Goal: Task Accomplishment & Management: Use online tool/utility

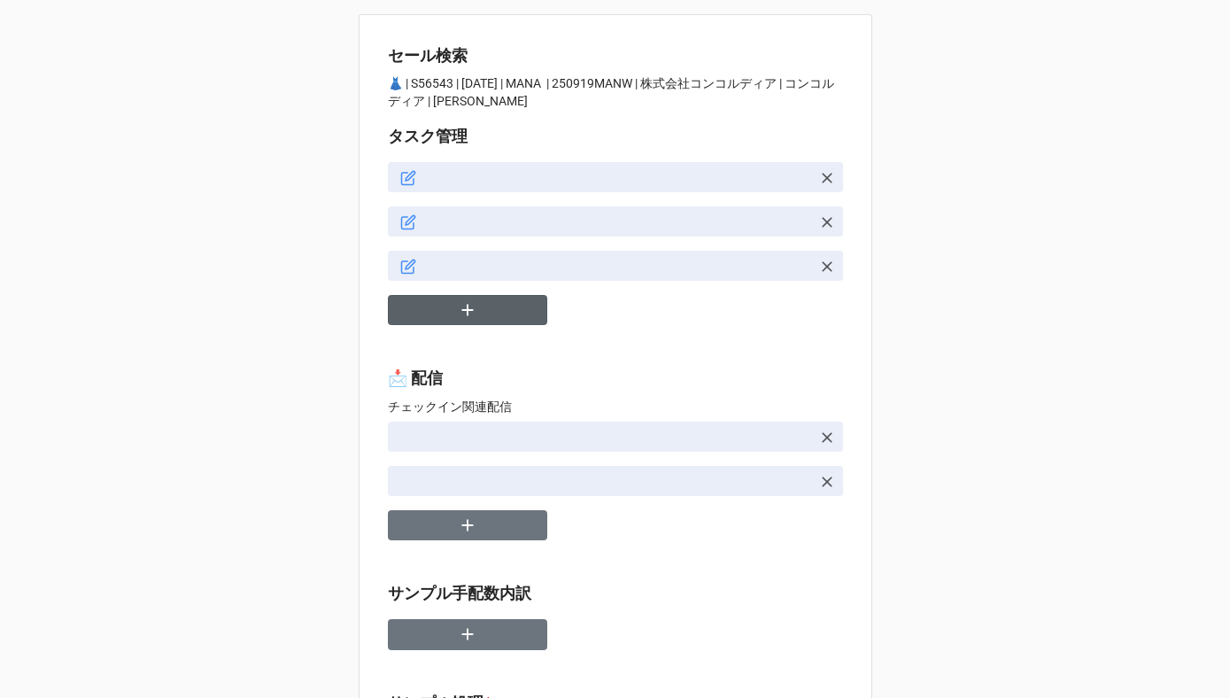
type textarea "x"
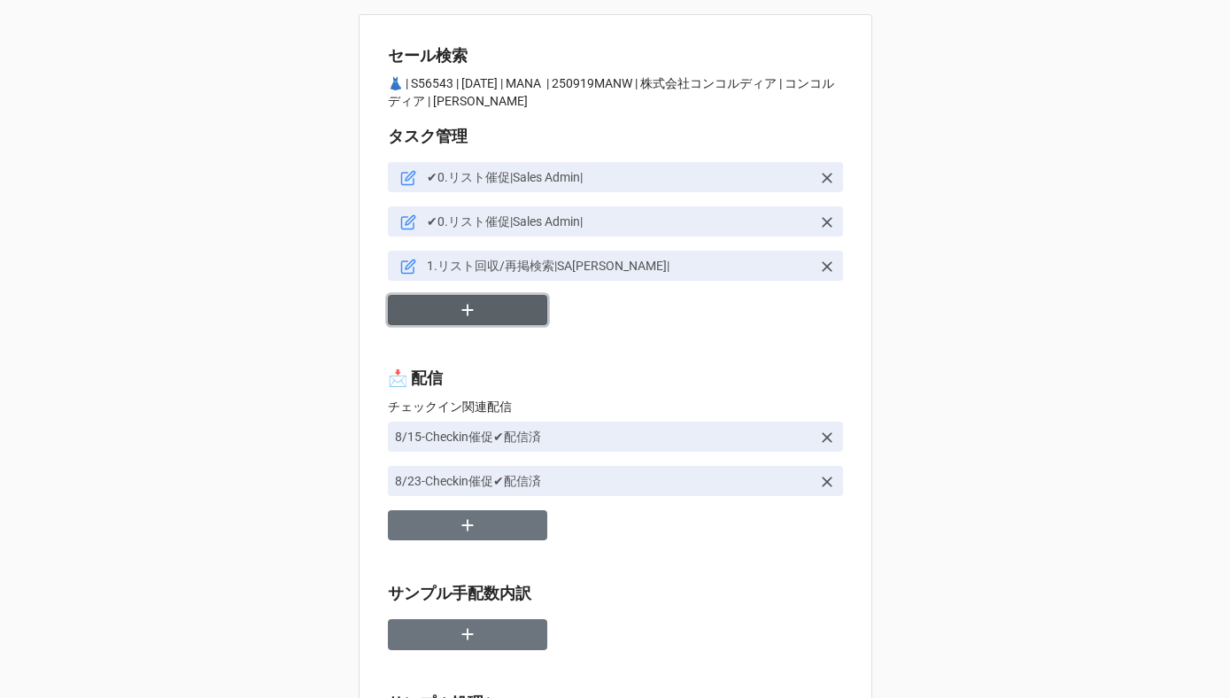
click at [458, 312] on icon "button" at bounding box center [467, 309] width 19 height 19
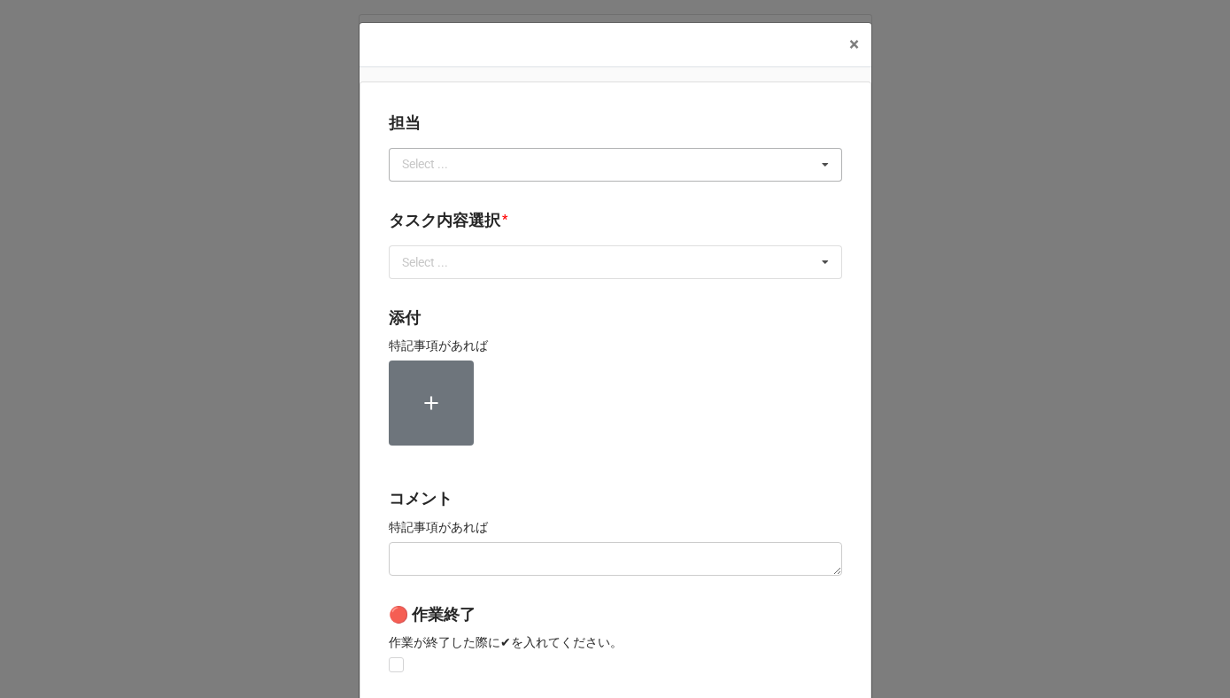
click at [452, 169] on div "Select ..." at bounding box center [436, 164] width 76 height 20
type input "川島"
click at [430, 196] on div "川島" at bounding box center [616, 197] width 452 height 33
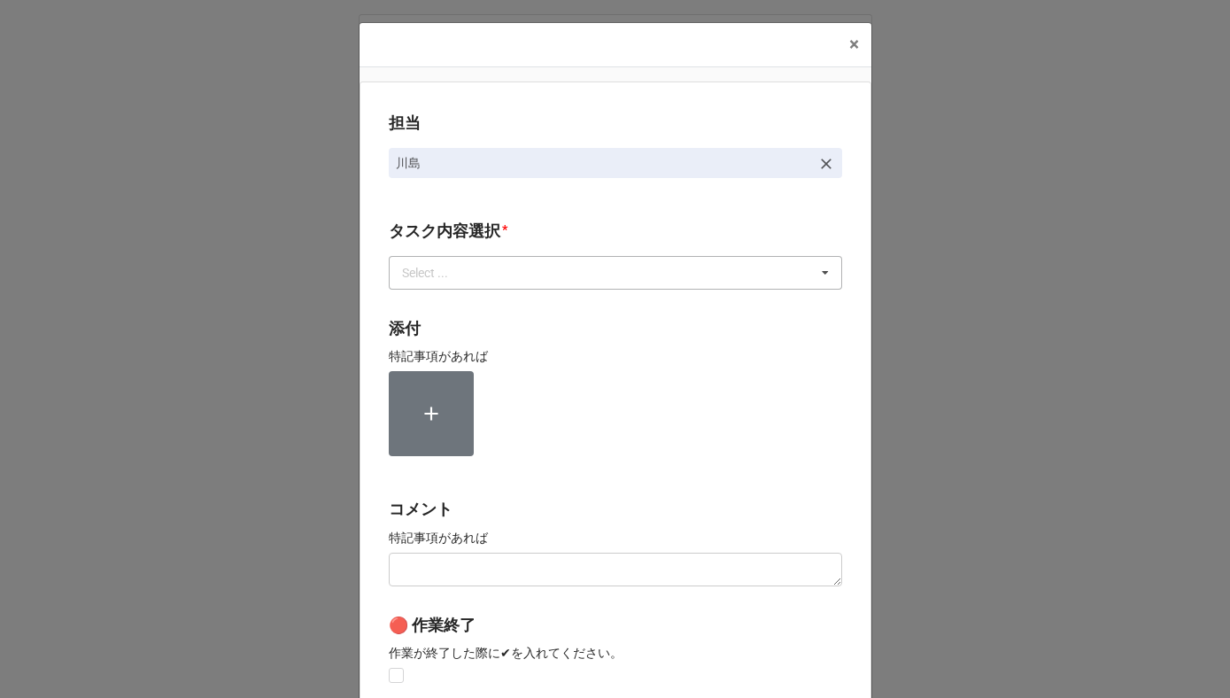
click at [430, 269] on div "Select ..." at bounding box center [436, 272] width 76 height 20
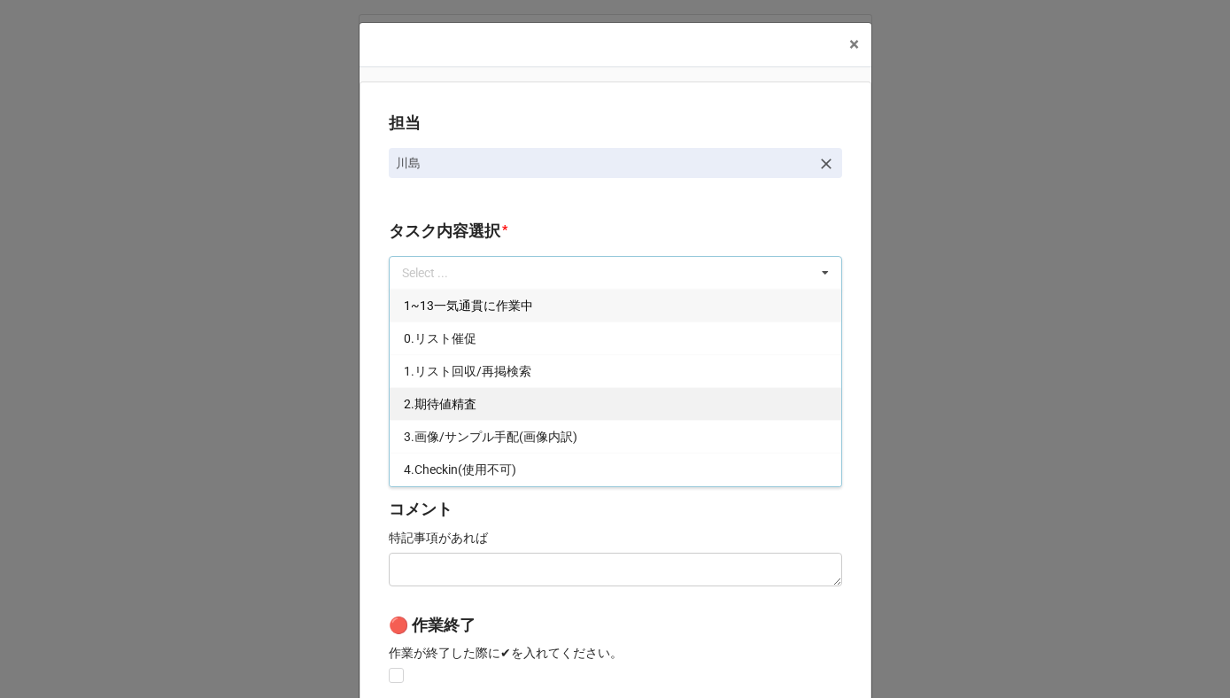
click at [425, 404] on span "2.期待値精査" at bounding box center [440, 404] width 73 height 14
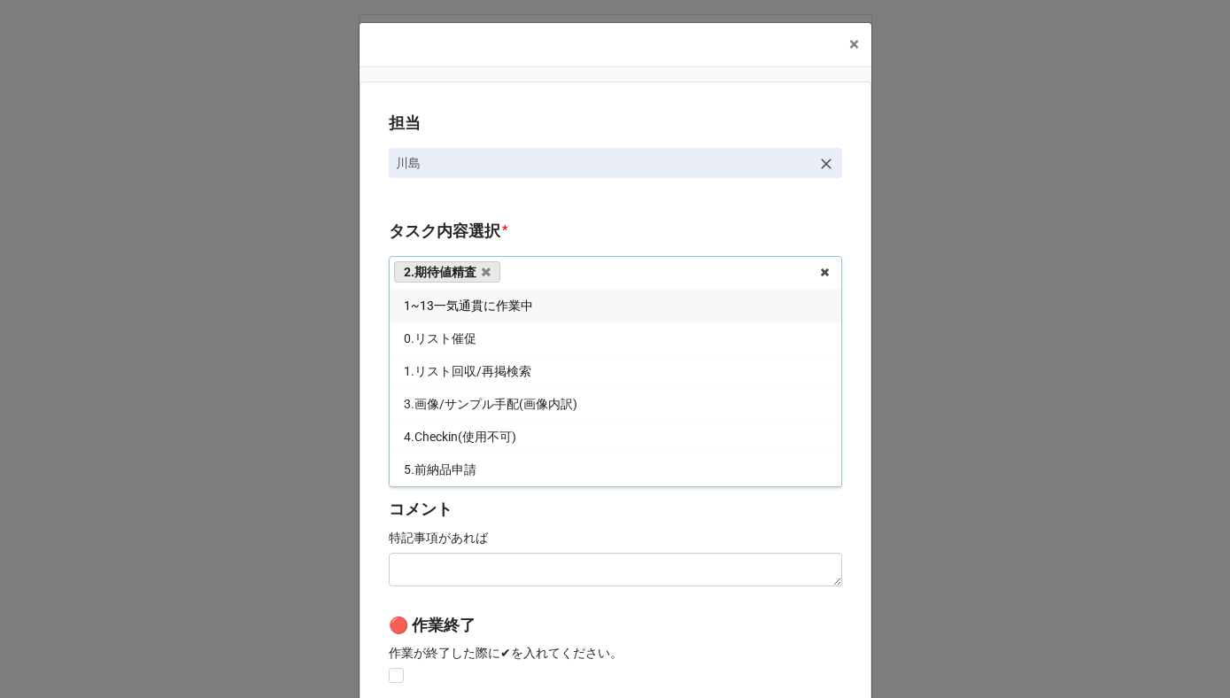
click at [371, 364] on div "担当 [PERSON_NAME][GEOGRAPHIC_DATA]内容選択 * 2.期待値精査 1~13一気通貫に作業中 0.リスト催促 1.リスト回収/再掲…" at bounding box center [616, 438] width 512 height 714
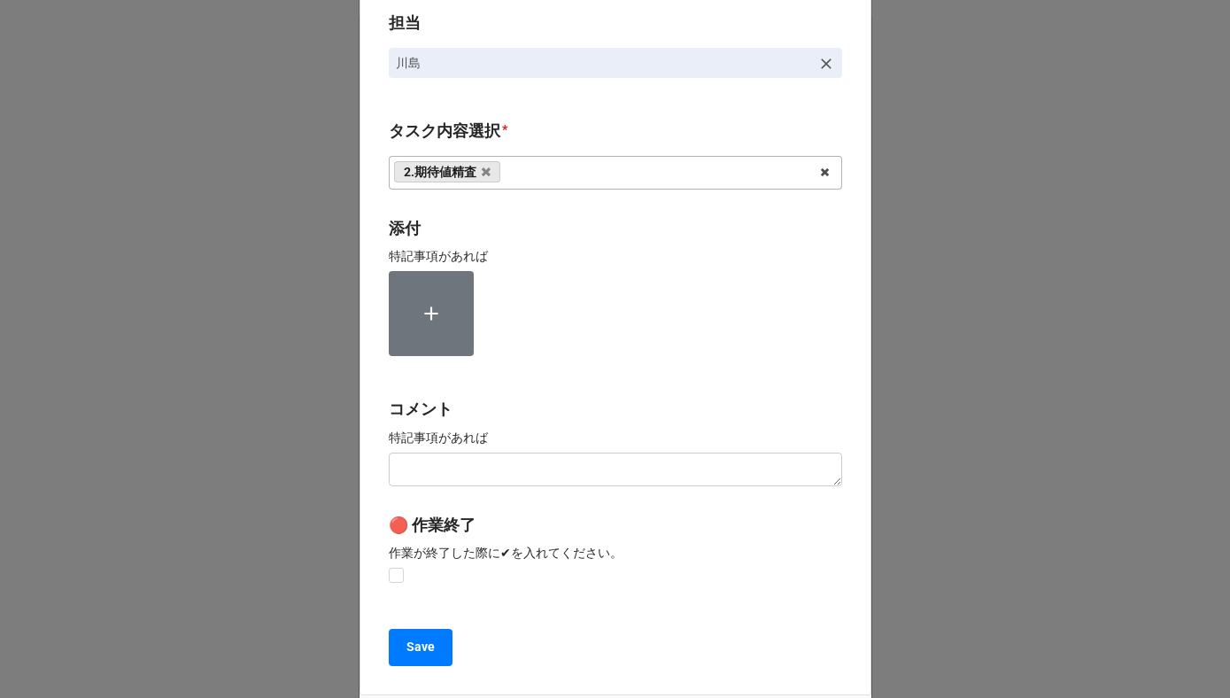
scroll to position [237, 0]
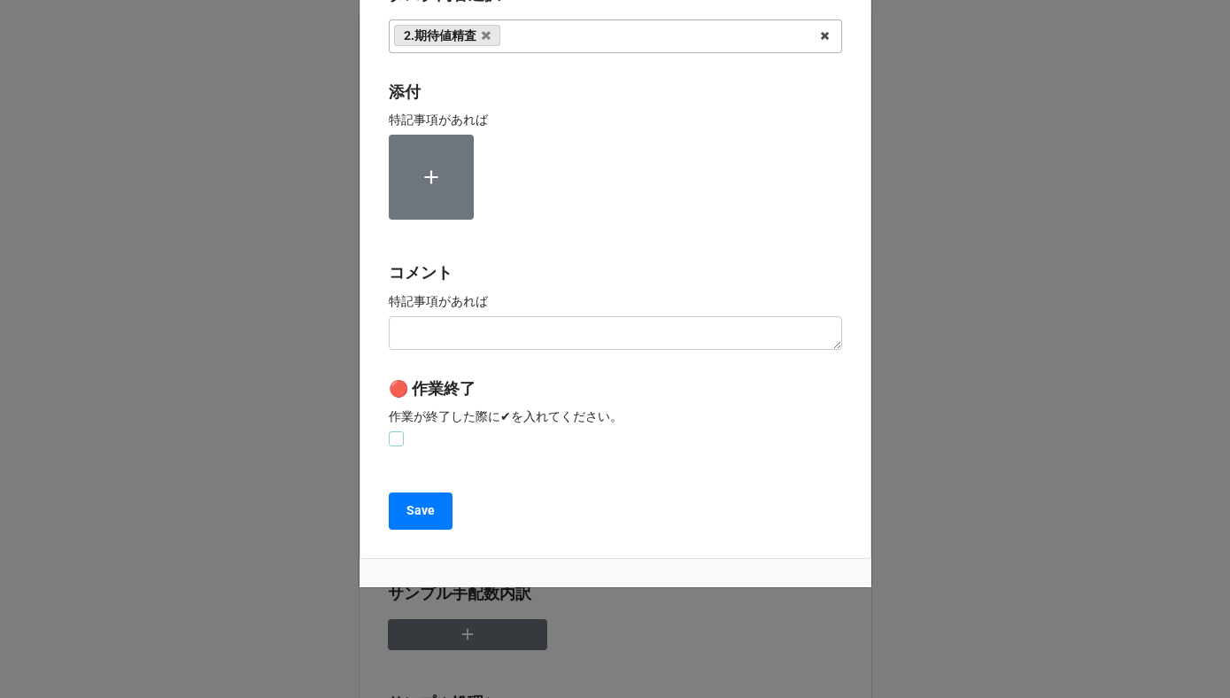
click at [390, 431] on label at bounding box center [396, 431] width 15 height 0
checkbox input "true"
click at [407, 518] on b "Save" at bounding box center [421, 510] width 28 height 19
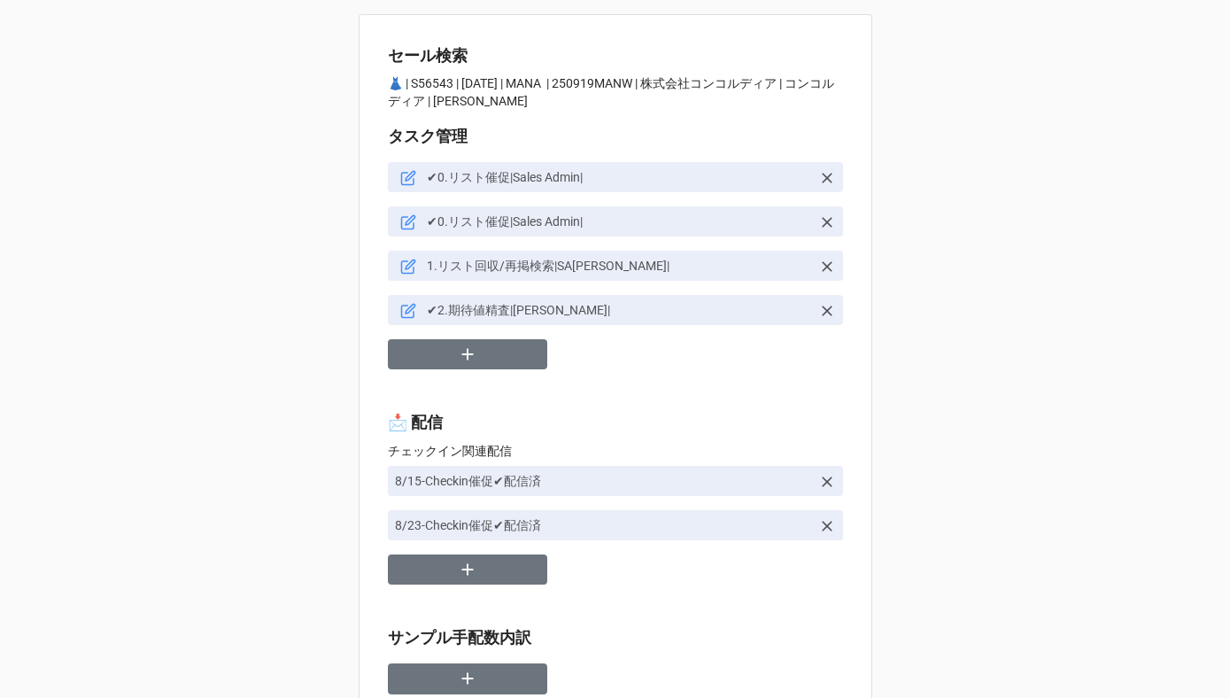
click at [432, 83] on p "👗 | S56543 | [DATE] | MANA | 250919MANW | 株式会社コンコルディア | コンコルディア | [PERSON_NAME]" at bounding box center [615, 91] width 455 height 35
copy p "56543"
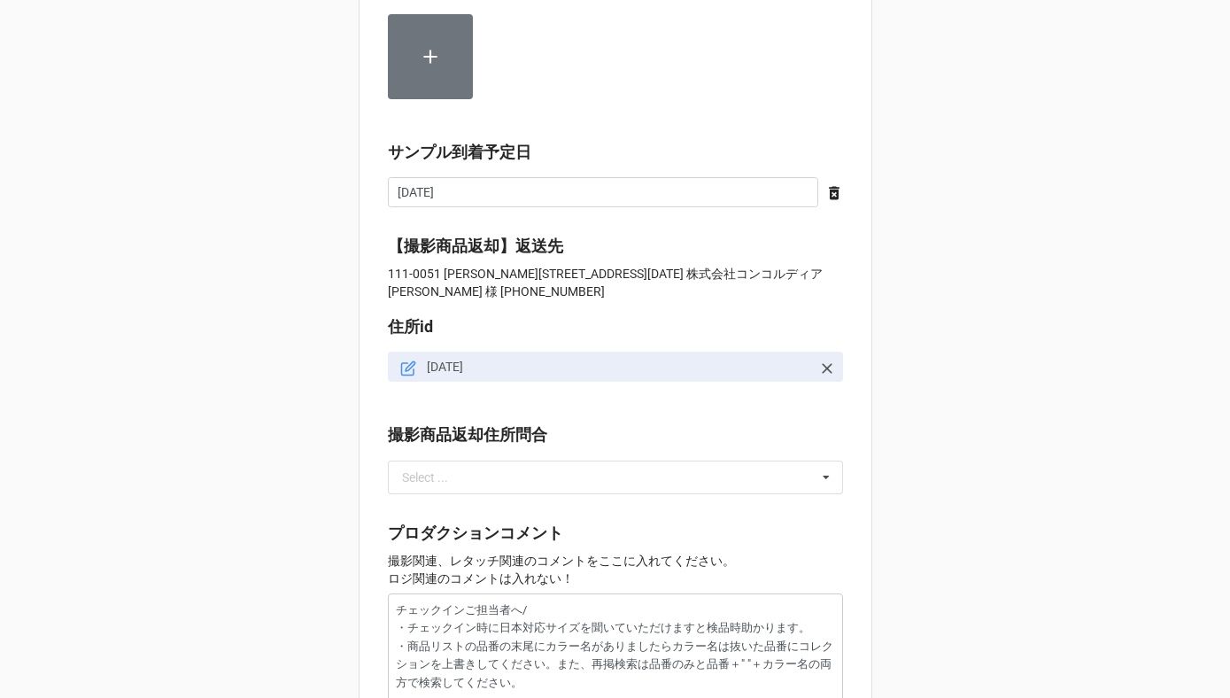
scroll to position [2036, 0]
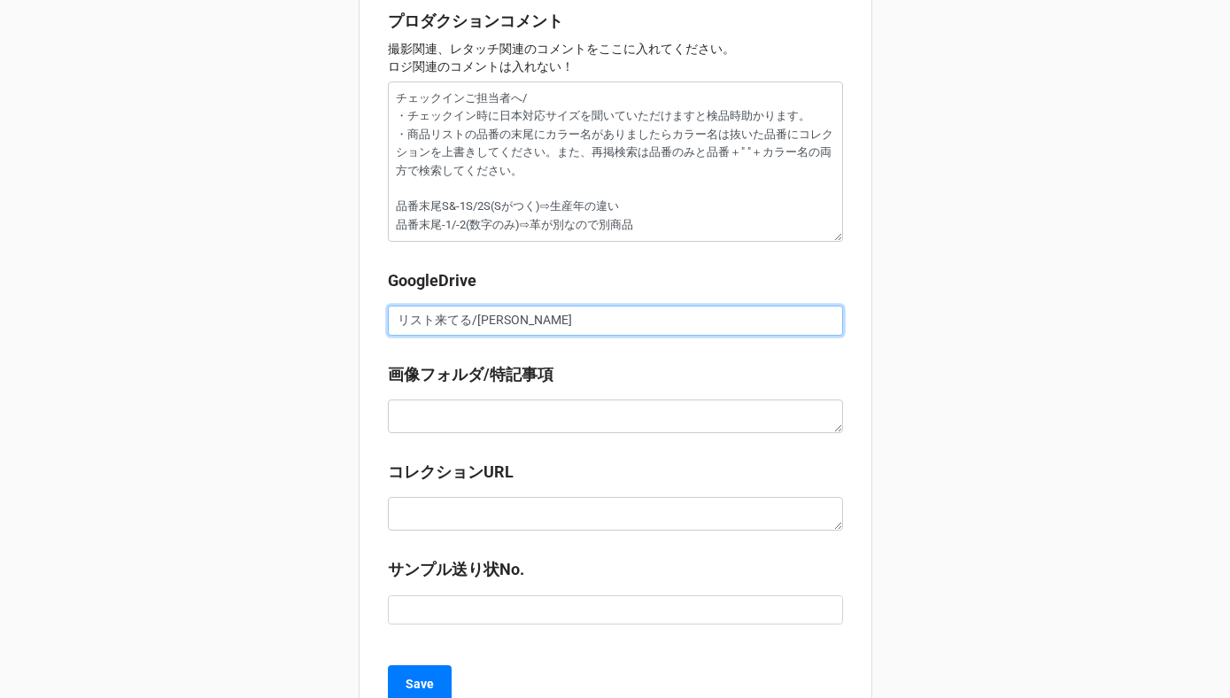
click at [445, 317] on input "リスト来てる/[PERSON_NAME]" at bounding box center [615, 321] width 455 height 30
drag, startPoint x: 463, startPoint y: 319, endPoint x: 313, endPoint y: 312, distance: 150.7
paste input "[URL][DOMAIN_NAME]"
type textarea "x"
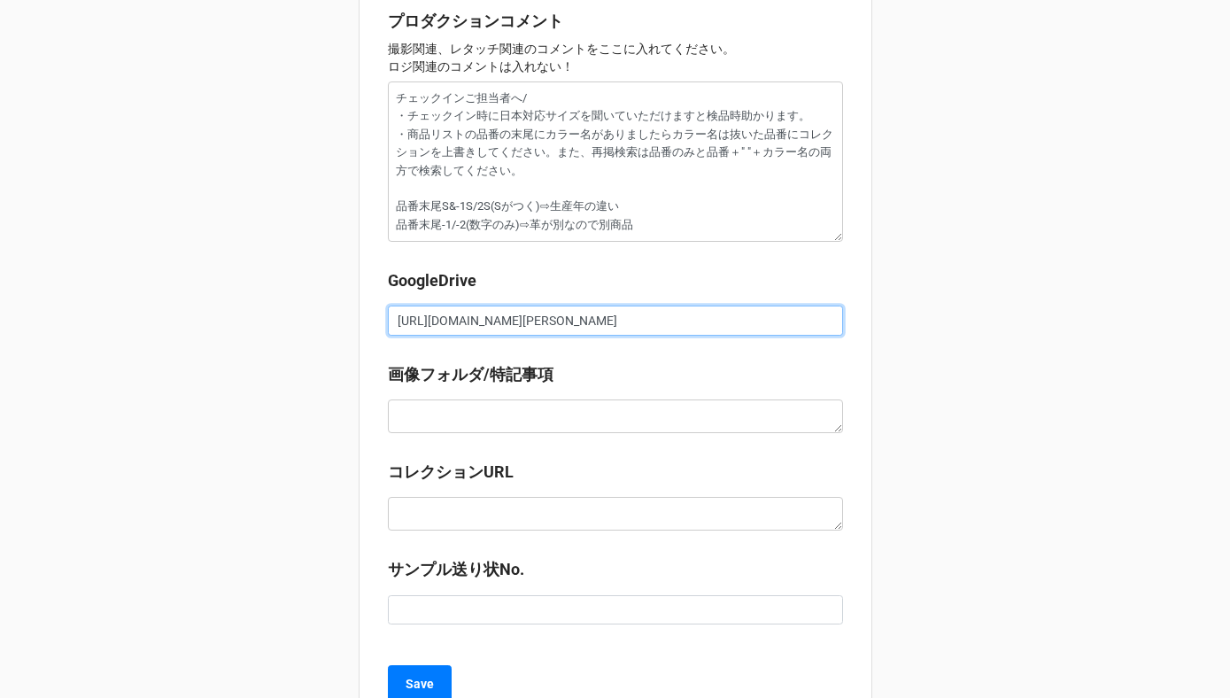
scroll to position [0, 273]
type input "[URL][DOMAIN_NAME][PERSON_NAME]"
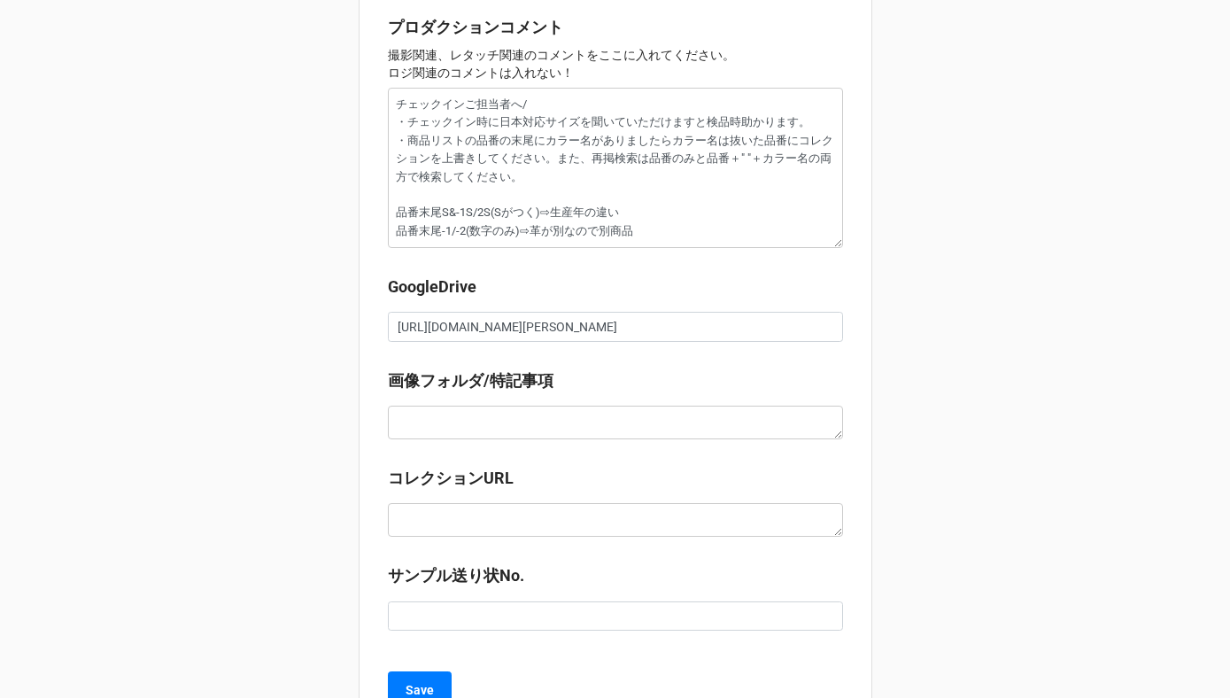
scroll to position [2098, 0]
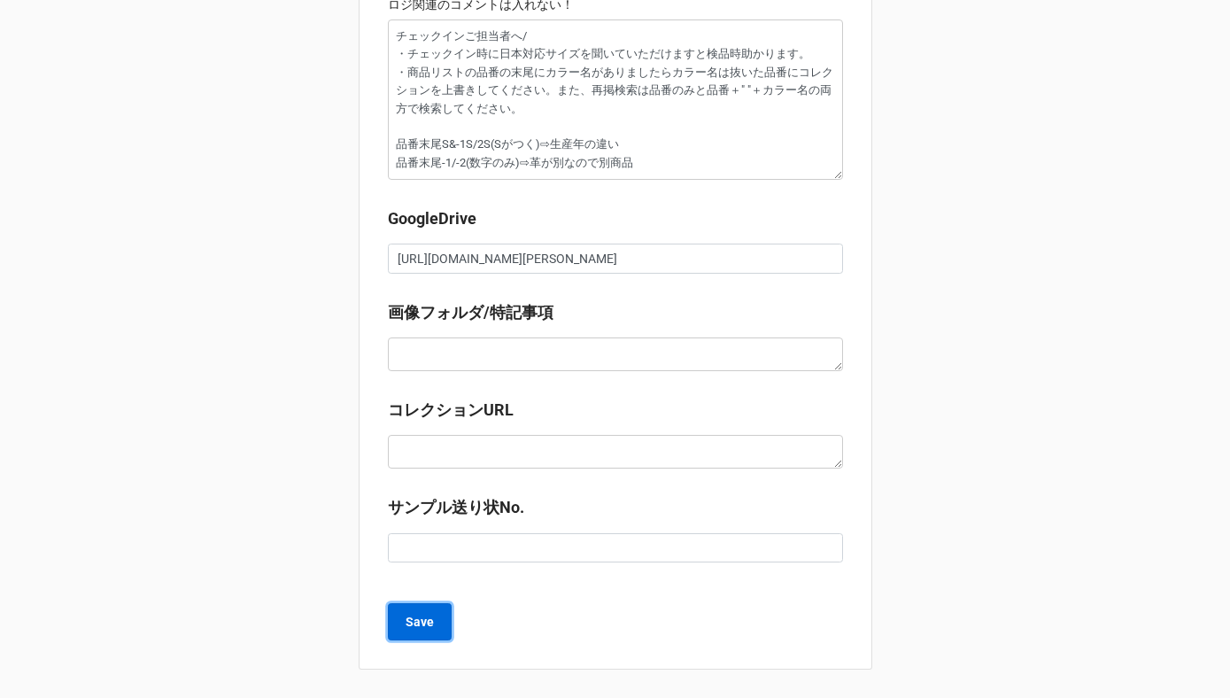
click at [413, 619] on b "Save" at bounding box center [420, 622] width 28 height 19
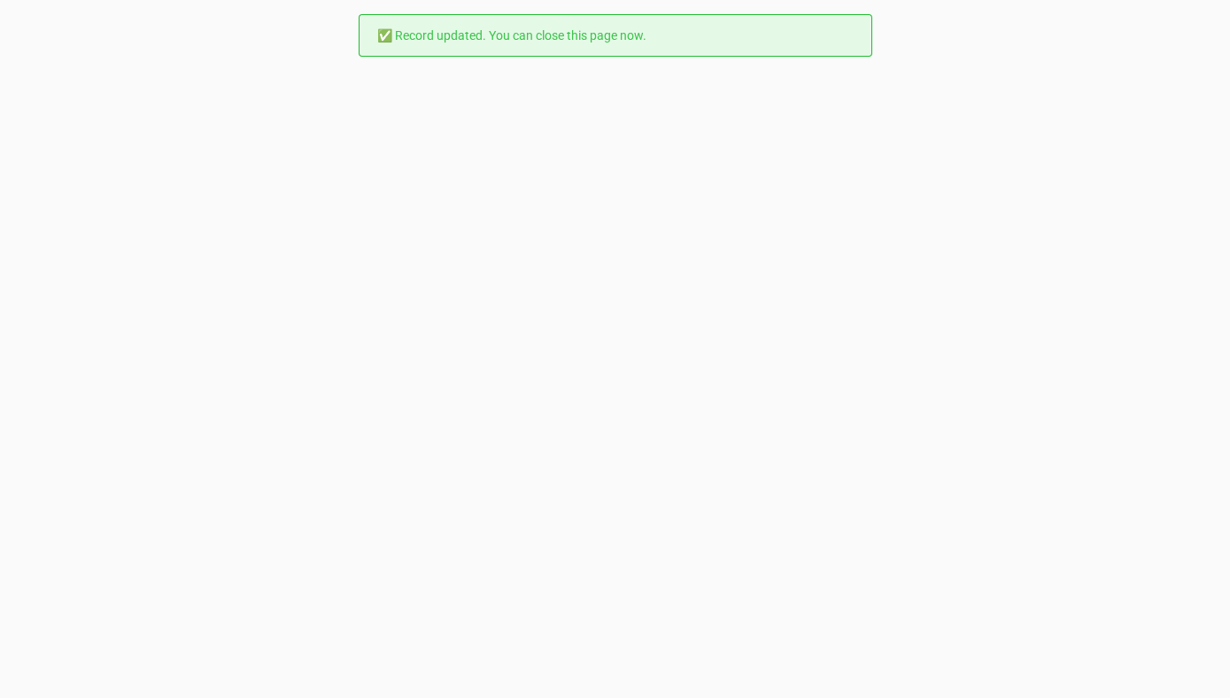
scroll to position [0, 0]
